Goal: Entertainment & Leisure: Consume media (video, audio)

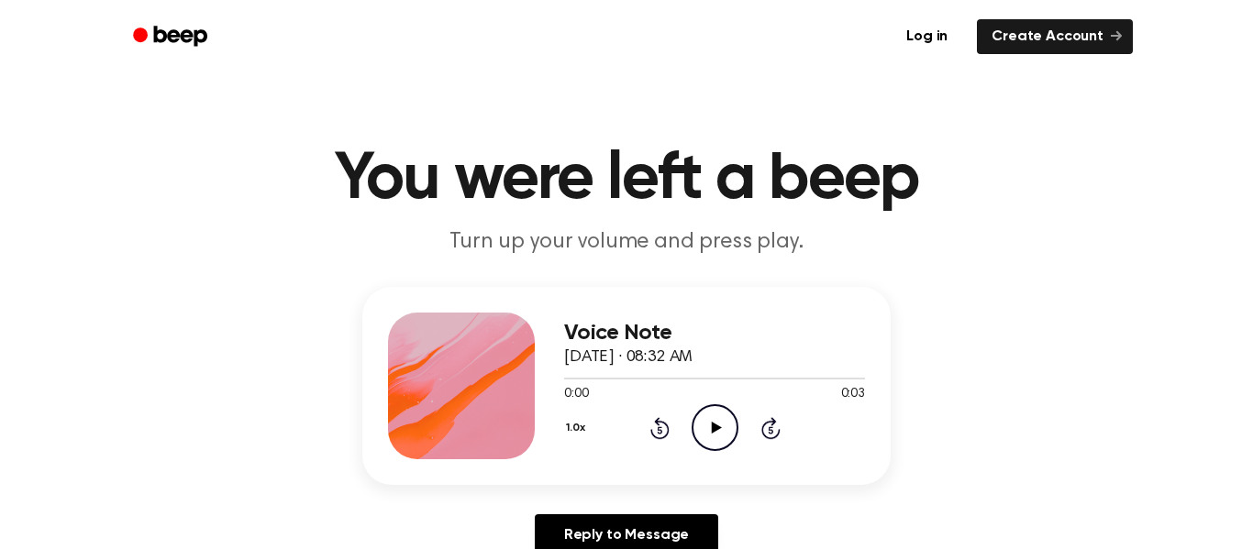
click at [720, 428] on icon "Play Audio" at bounding box center [715, 427] width 47 height 47
click at [703, 429] on icon "Play Audio" at bounding box center [715, 427] width 47 height 47
click at [703, 429] on icon "Pause Audio" at bounding box center [715, 427] width 47 height 47
click at [712, 422] on icon "Play Audio" at bounding box center [715, 427] width 47 height 47
click at [703, 426] on icon "Play Audio" at bounding box center [715, 427] width 47 height 47
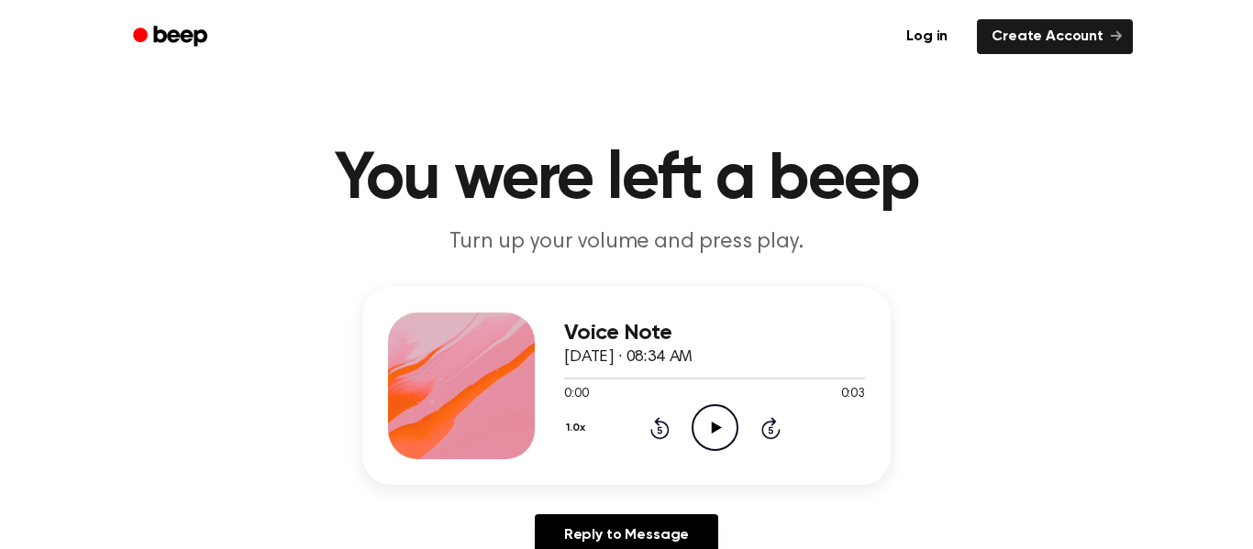
click at [719, 415] on icon "Play Audio" at bounding box center [715, 427] width 47 height 47
